Goal: Find specific page/section

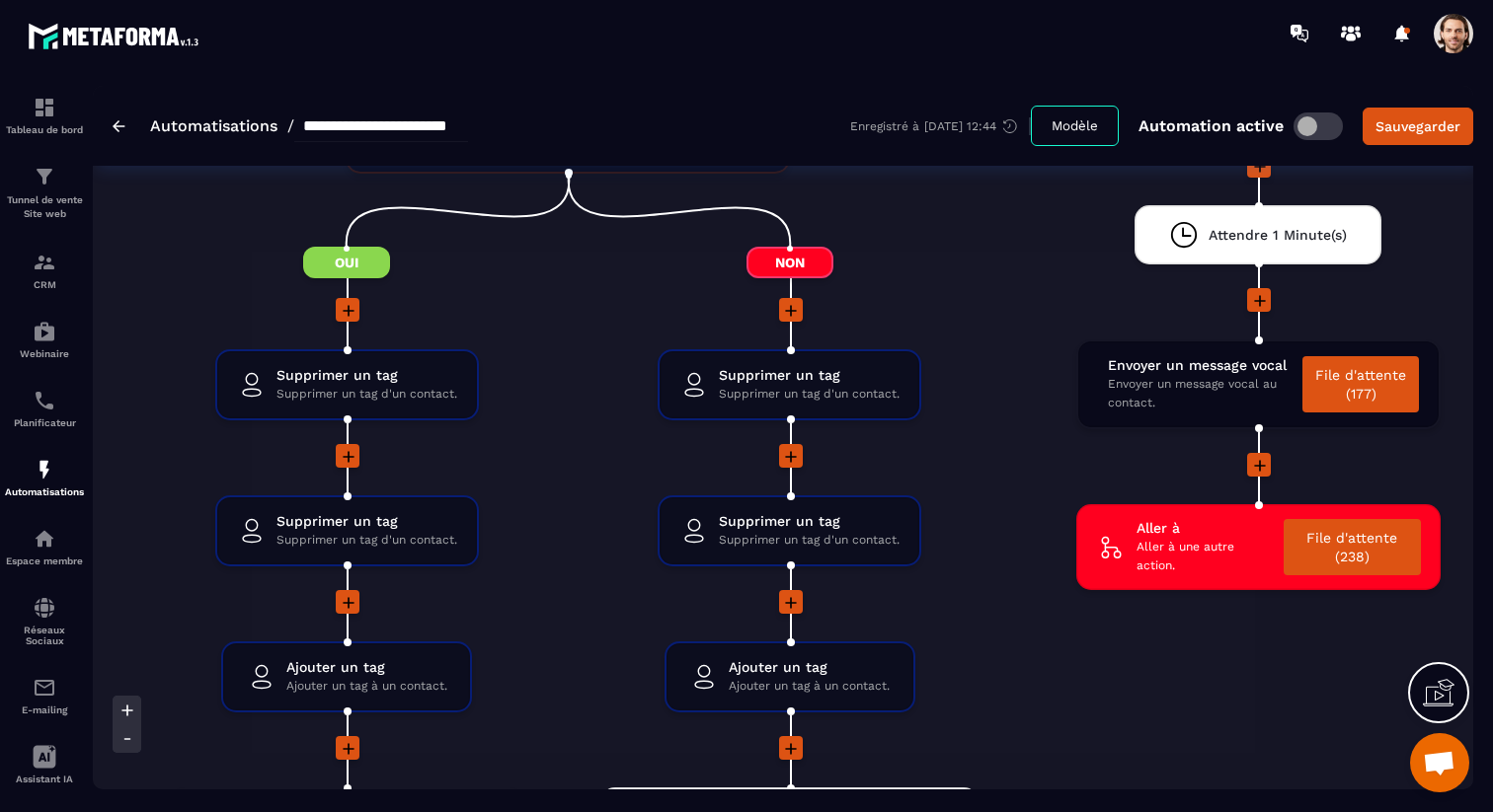
scroll to position [3366, 0]
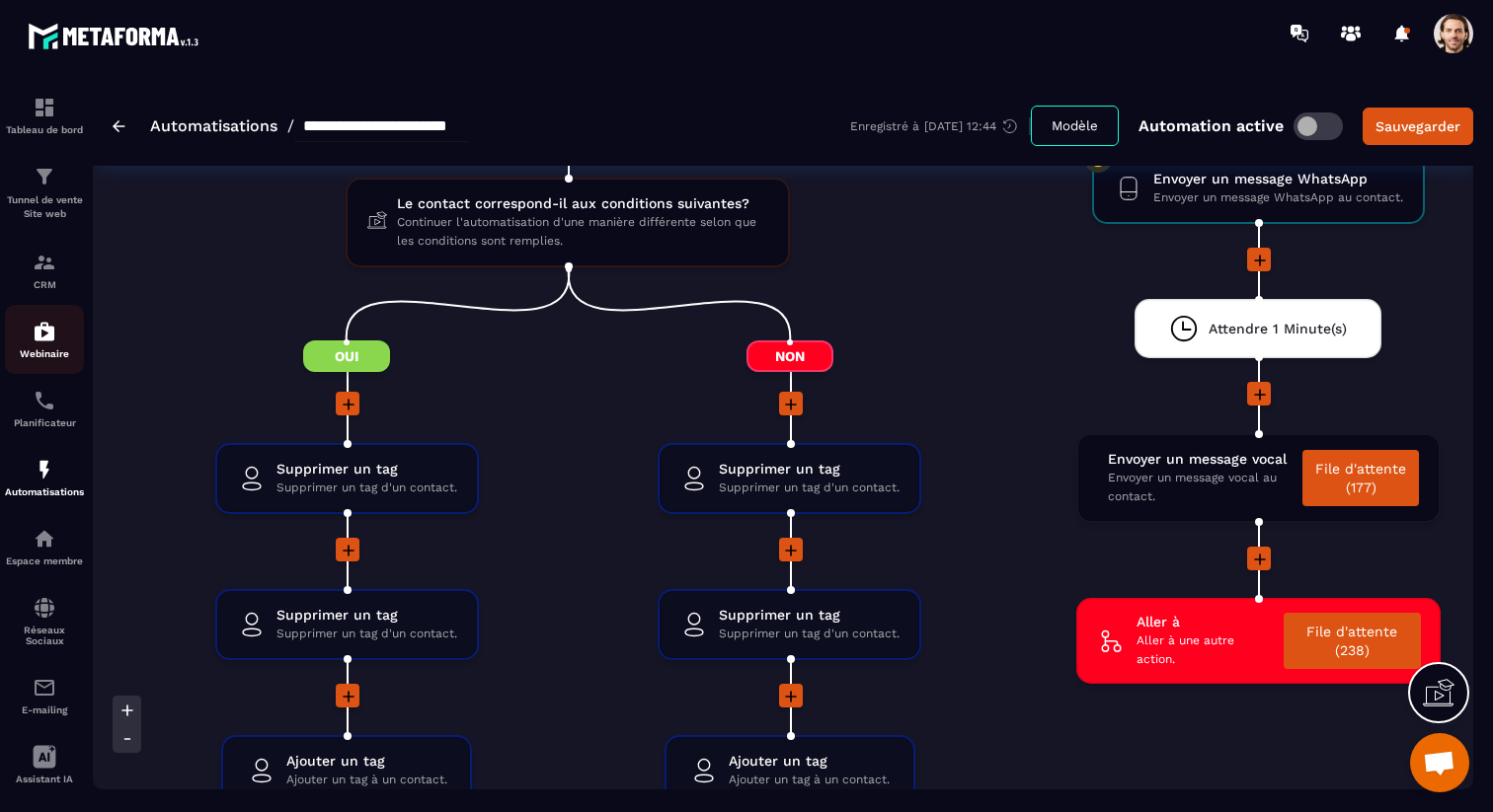
click at [56, 350] on p "Webinaire" at bounding box center [45, 354] width 79 height 11
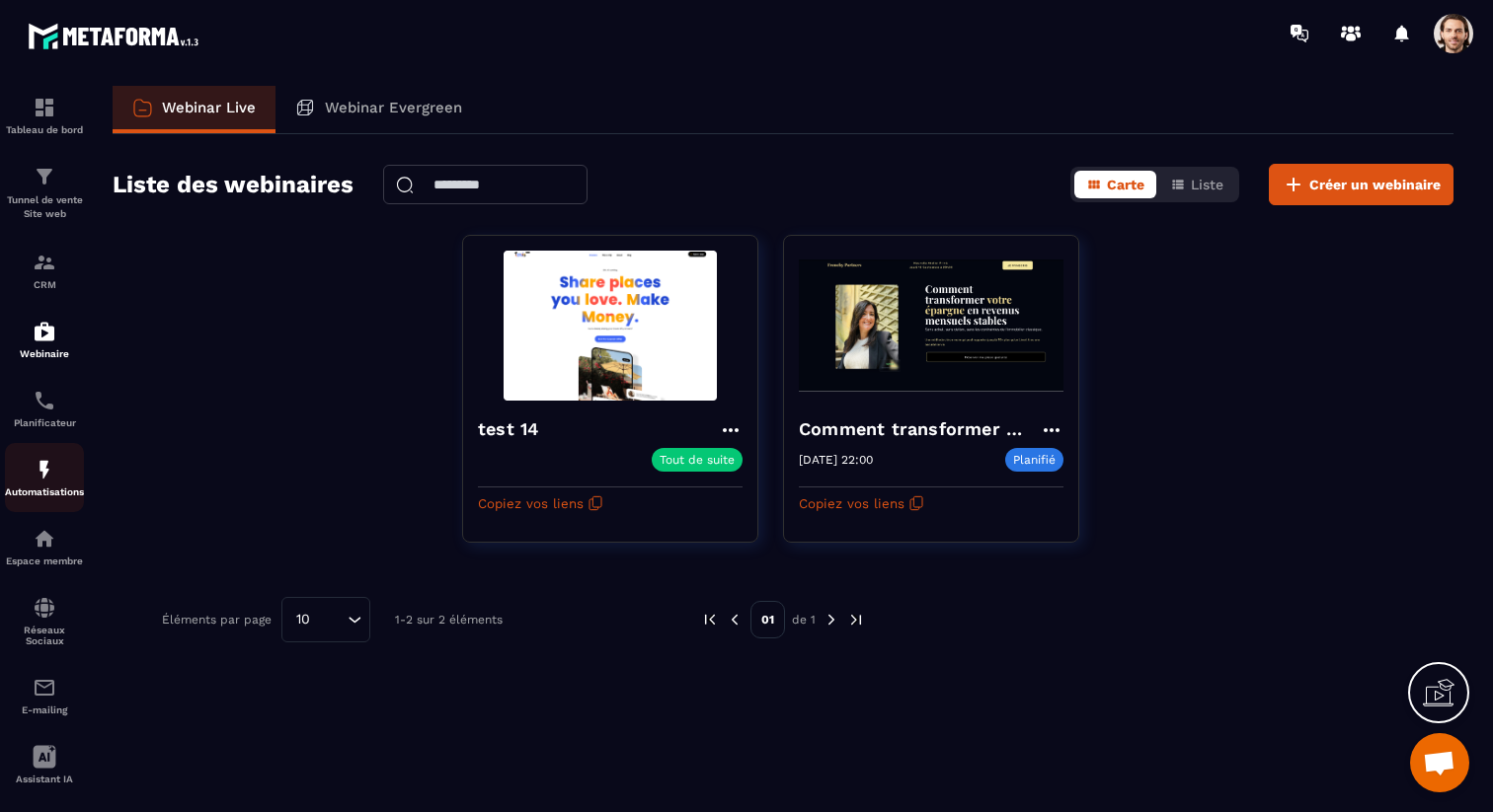
click at [52, 481] on img at bounding box center [45, 469] width 24 height 24
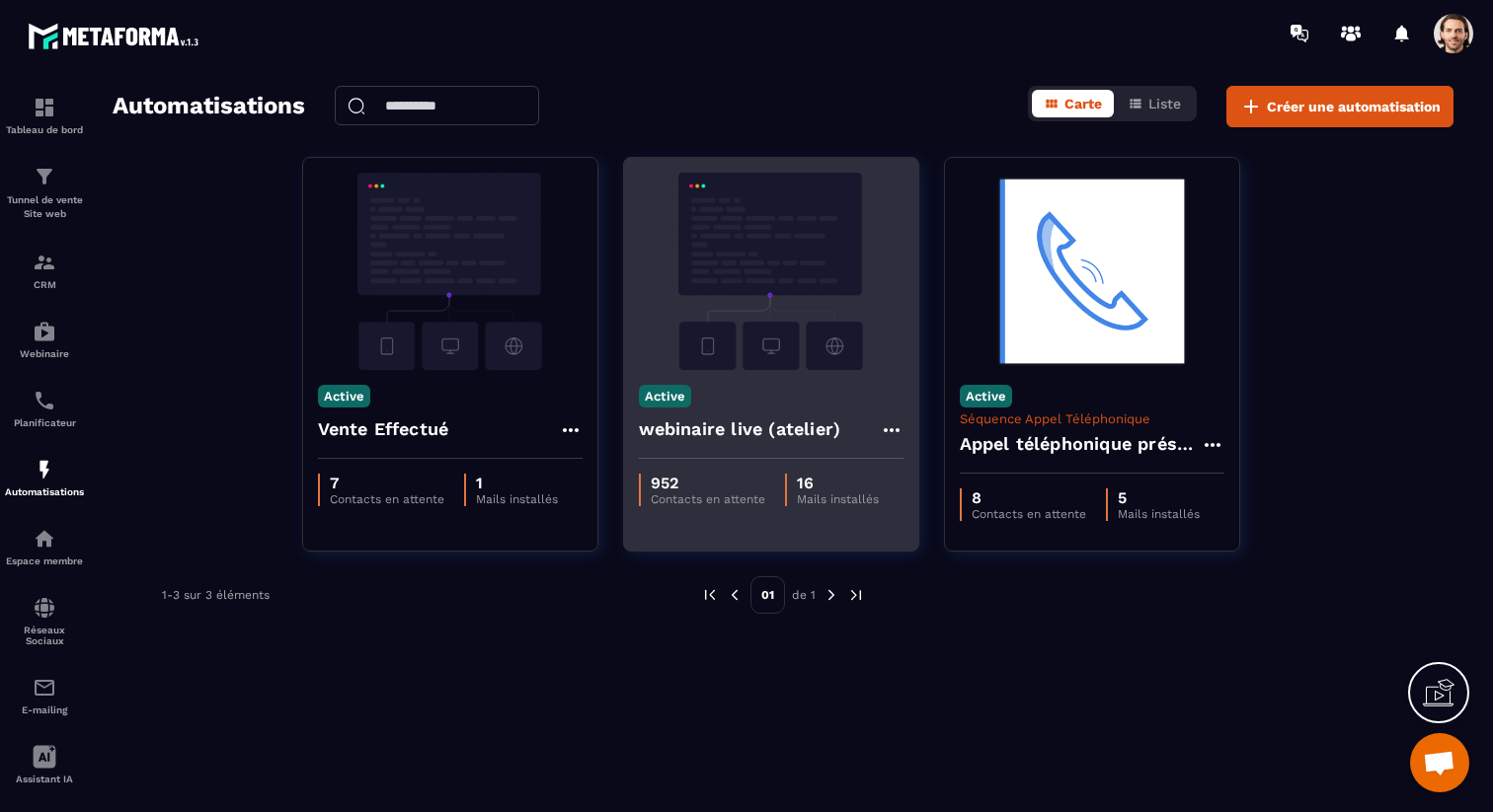
click at [707, 430] on h4 "webinaire live (atelier)" at bounding box center [740, 430] width 202 height 28
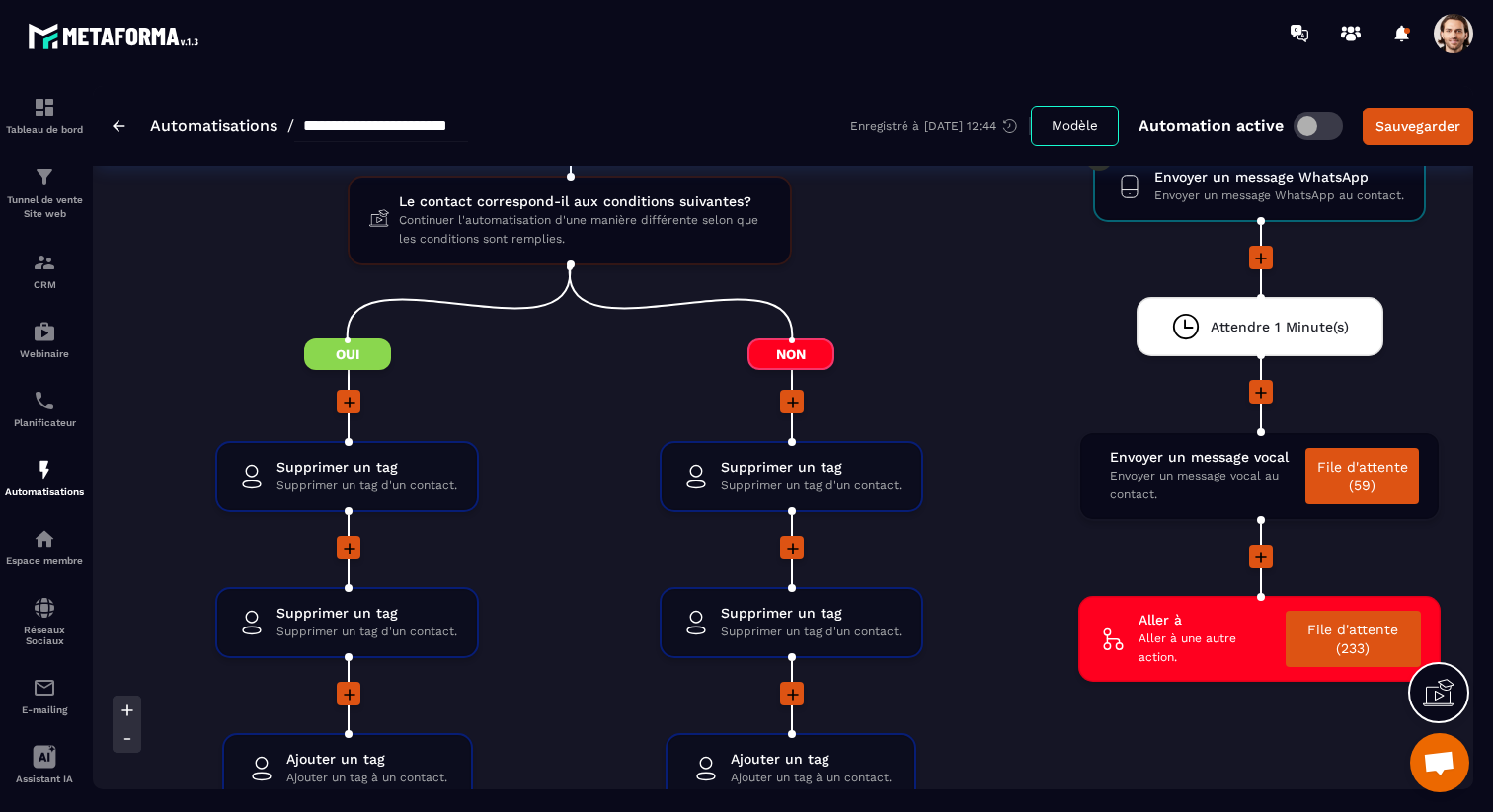
scroll to position [3374, 0]
